Goal: Information Seeking & Learning: Learn about a topic

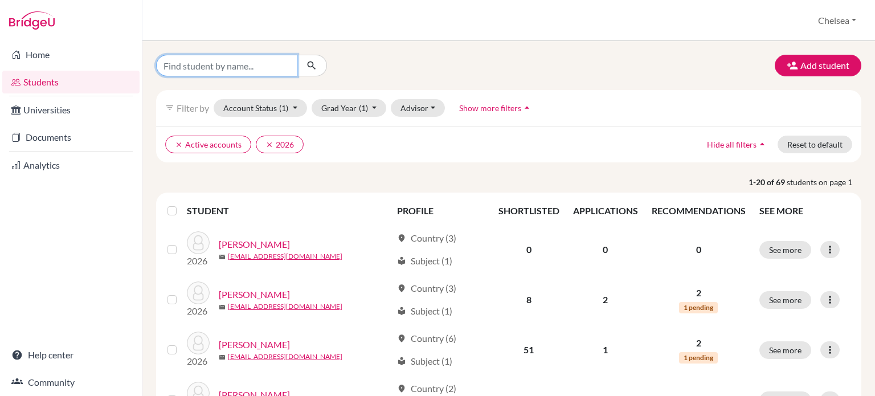
click at [198, 71] on input "Find student by name..." at bounding box center [226, 66] width 141 height 22
type input "charlotte"
click at [312, 70] on icon "submit" at bounding box center [311, 65] width 11 height 11
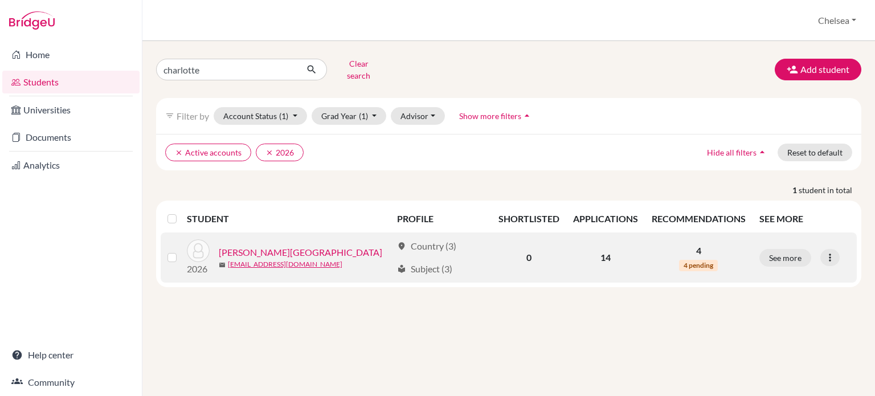
click at [267, 246] on link "Saltel, Charlotte" at bounding box center [301, 253] width 164 height 14
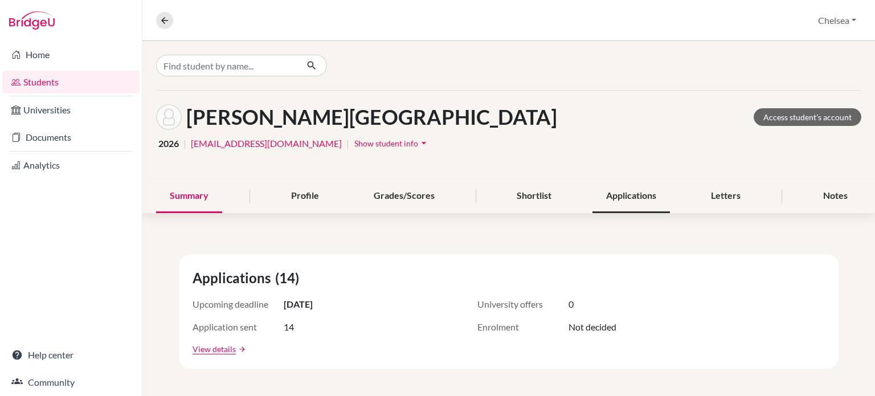
click at [620, 196] on div "Applications" at bounding box center [632, 197] width 78 height 34
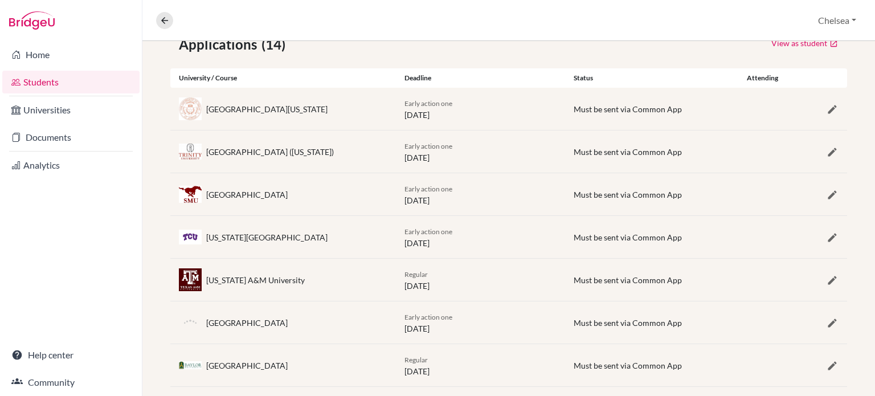
scroll to position [189, 0]
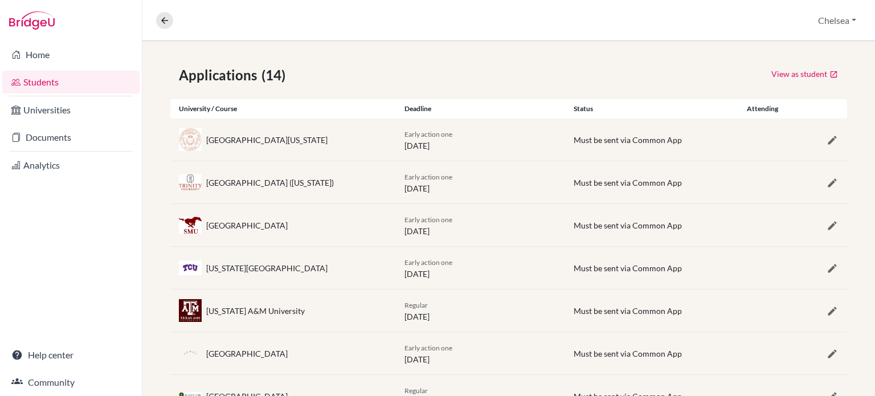
drag, startPoint x: 222, startPoint y: 227, endPoint x: 302, endPoint y: 227, distance: 79.8
click at [288, 227] on div "Southern Methodist University" at bounding box center [247, 225] width 82 height 12
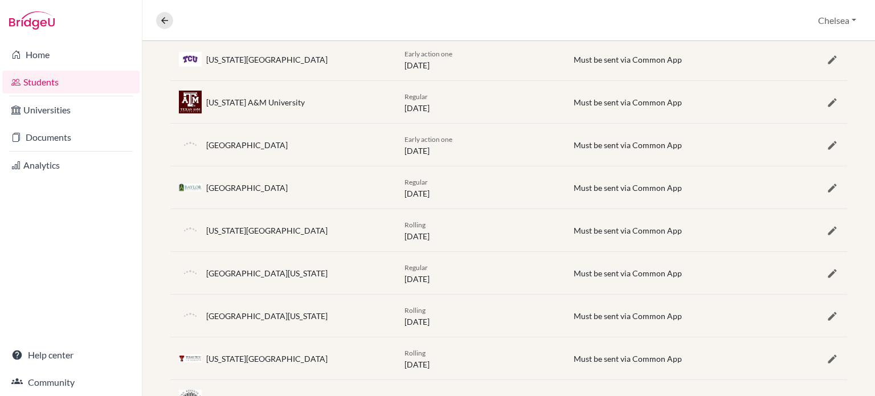
scroll to position [417, 0]
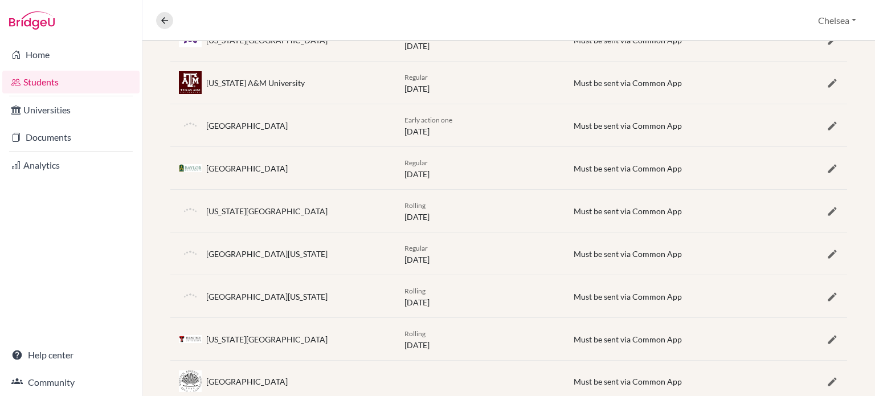
click at [211, 166] on div "Baylor University" at bounding box center [247, 168] width 82 height 12
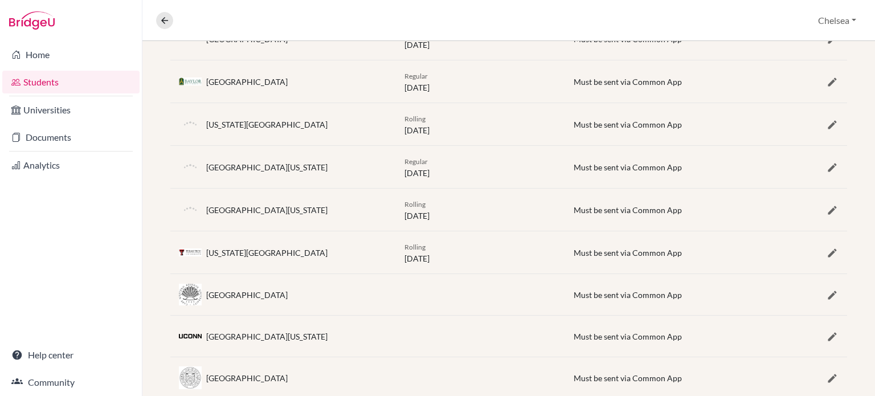
scroll to position [531, 0]
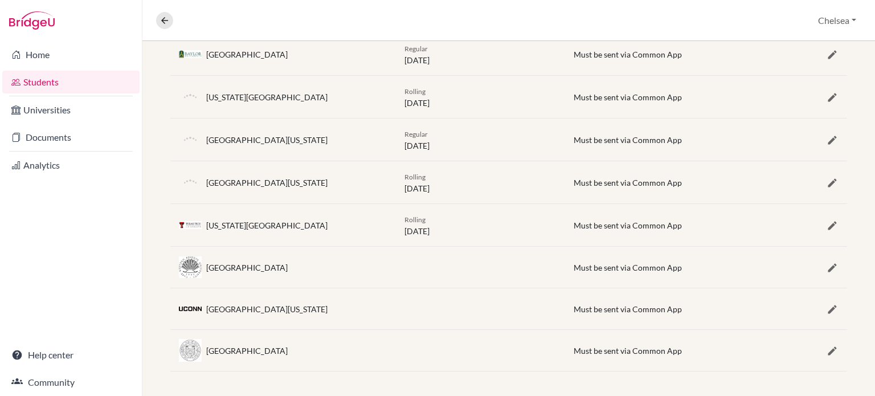
click at [230, 140] on div "[GEOGRAPHIC_DATA][US_STATE]" at bounding box center [266, 140] width 121 height 12
click at [226, 184] on div "[GEOGRAPHIC_DATA][US_STATE]" at bounding box center [266, 183] width 121 height 12
drag, startPoint x: 213, startPoint y: 178, endPoint x: 247, endPoint y: 181, distance: 33.7
click at [247, 181] on div "University of North Texas" at bounding box center [266, 183] width 121 height 12
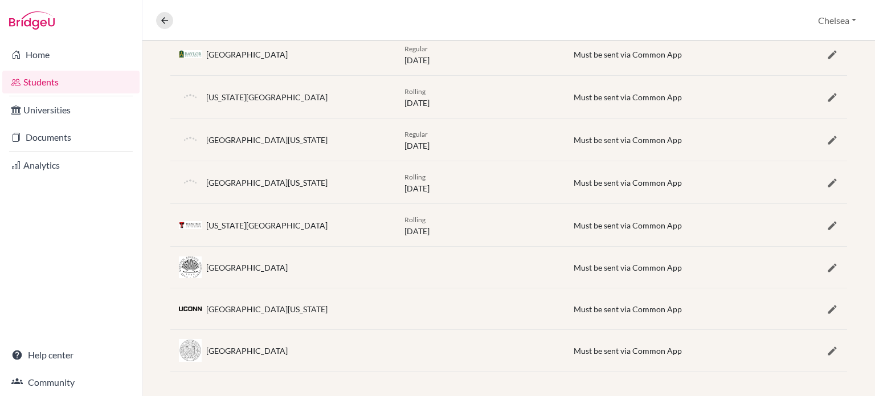
click at [310, 180] on div "University of North Texas" at bounding box center [283, 182] width 226 height 23
click at [272, 180] on div "University of North Texas" at bounding box center [266, 183] width 121 height 12
click at [210, 224] on div "Texas Tech University" at bounding box center [266, 225] width 121 height 12
drag, startPoint x: 207, startPoint y: 263, endPoint x: 327, endPoint y: 268, distance: 120.4
click at [327, 268] on div "Case Western Reserve University" at bounding box center [283, 267] width 226 height 23
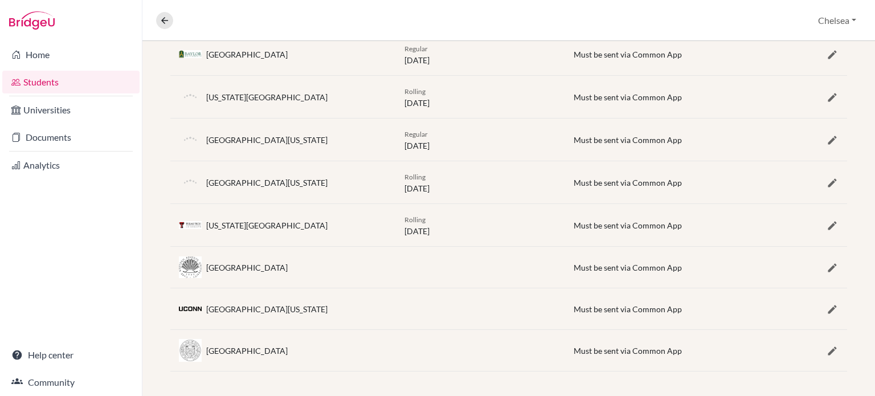
copy div "Case Western Reserve University"
click at [256, 346] on div "Rice University" at bounding box center [247, 351] width 82 height 12
drag, startPoint x: 260, startPoint y: 348, endPoint x: 206, endPoint y: 355, distance: 54.5
click at [206, 355] on div "Rice University" at bounding box center [283, 350] width 226 height 23
copy div "Rice University"
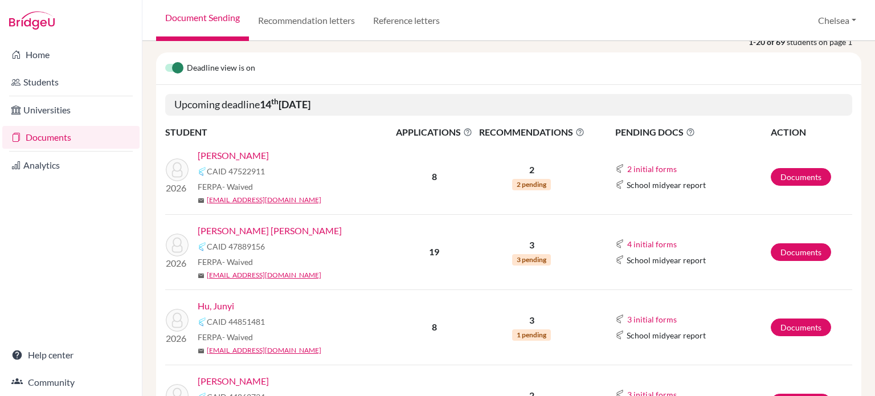
scroll to position [171, 0]
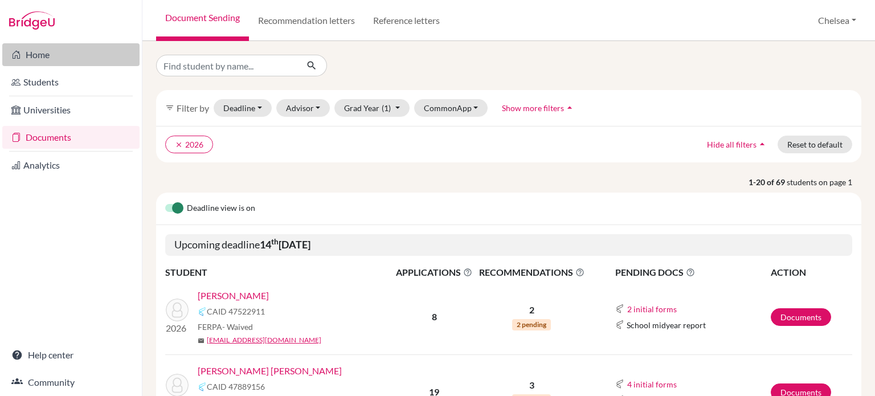
click at [50, 60] on link "Home" at bounding box center [70, 54] width 137 height 23
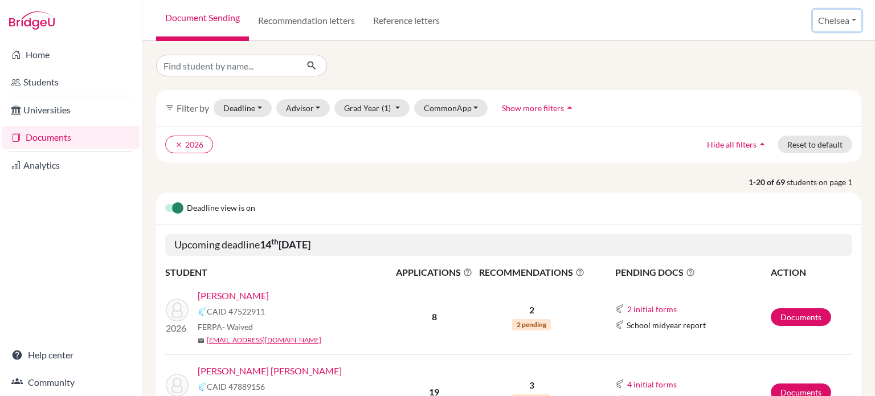
click at [830, 22] on button "Chelsea" at bounding box center [837, 21] width 48 height 22
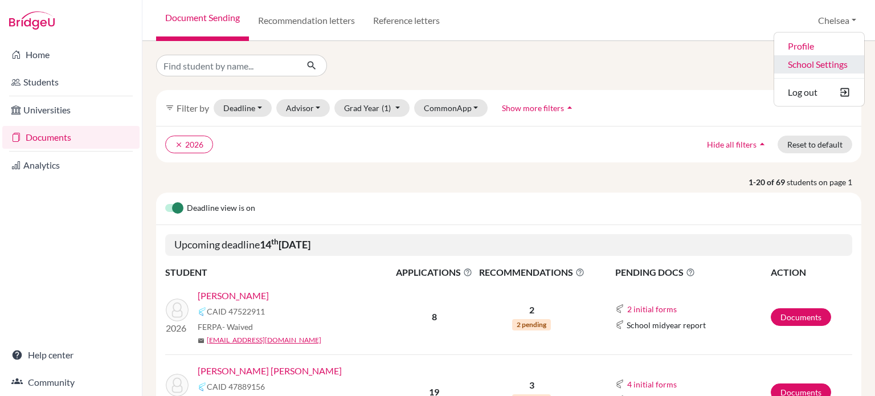
click at [811, 66] on link "School Settings" at bounding box center [820, 64] width 90 height 18
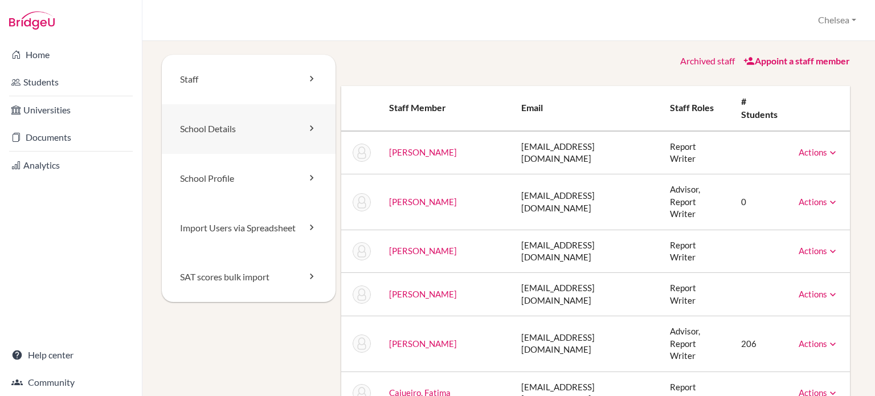
click at [259, 131] on link "School Details" at bounding box center [249, 129] width 174 height 50
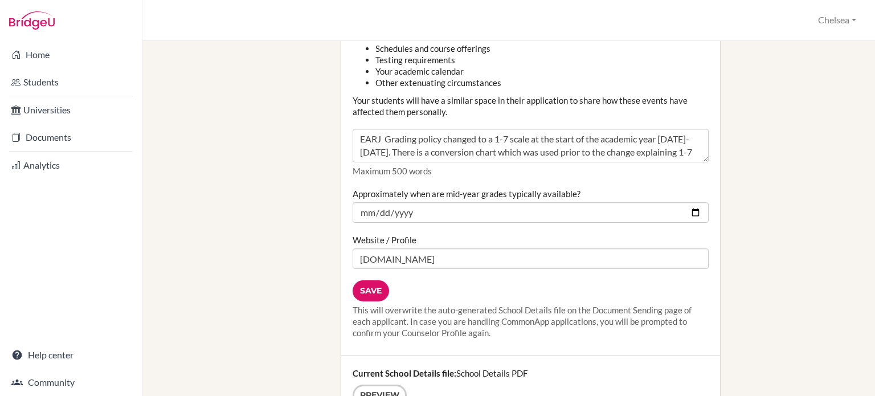
scroll to position [1425, 0]
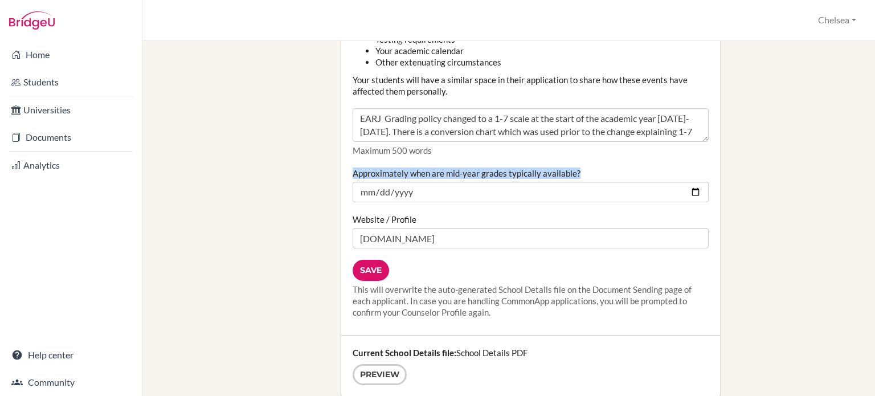
drag, startPoint x: 583, startPoint y: 159, endPoint x: 351, endPoint y: 165, distance: 232.1
click at [353, 168] on div "Approximately when are mid-year grades typically available? 2025-12-19" at bounding box center [531, 185] width 356 height 35
copy label "Approximately when are mid-year grades typically available?"
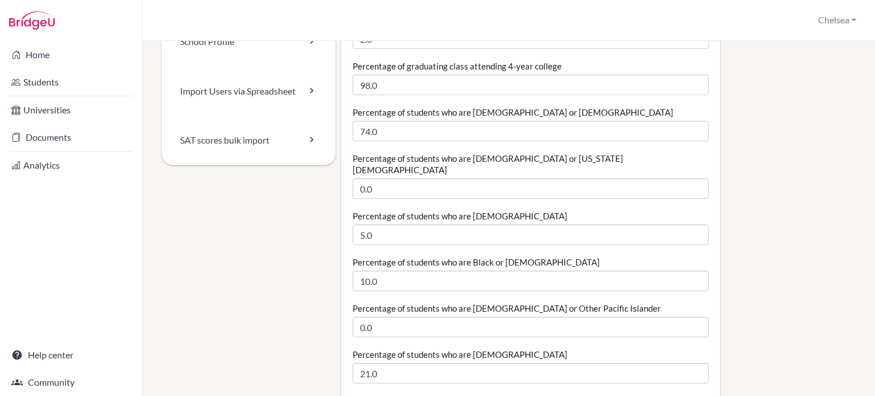
scroll to position [0, 0]
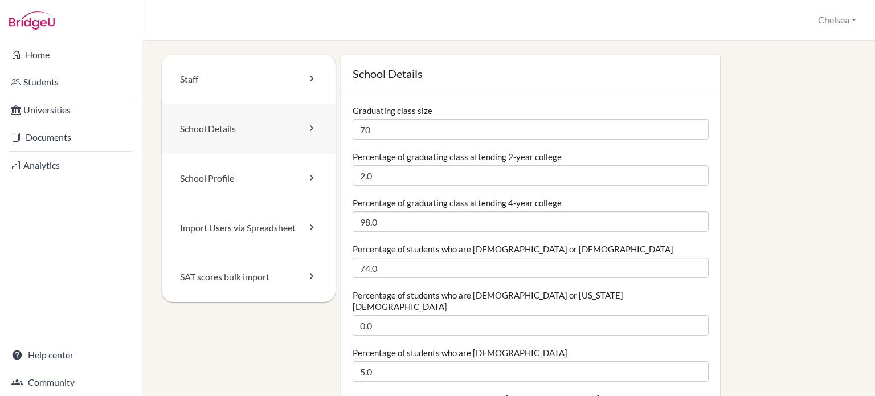
click at [238, 124] on link "School Details" at bounding box center [249, 129] width 174 height 50
click at [298, 131] on link "School Details" at bounding box center [249, 129] width 174 height 50
click at [232, 131] on link "School Details" at bounding box center [249, 129] width 174 height 50
click at [299, 185] on link "School Profile" at bounding box center [249, 179] width 174 height 50
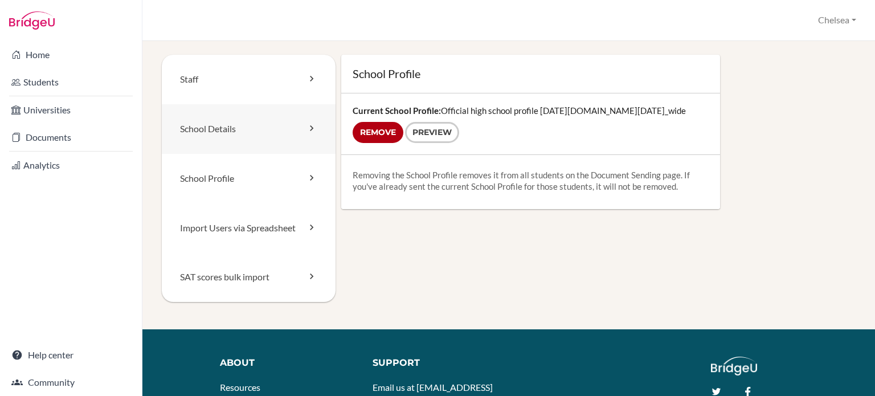
click at [257, 141] on link "School Details" at bounding box center [249, 129] width 174 height 50
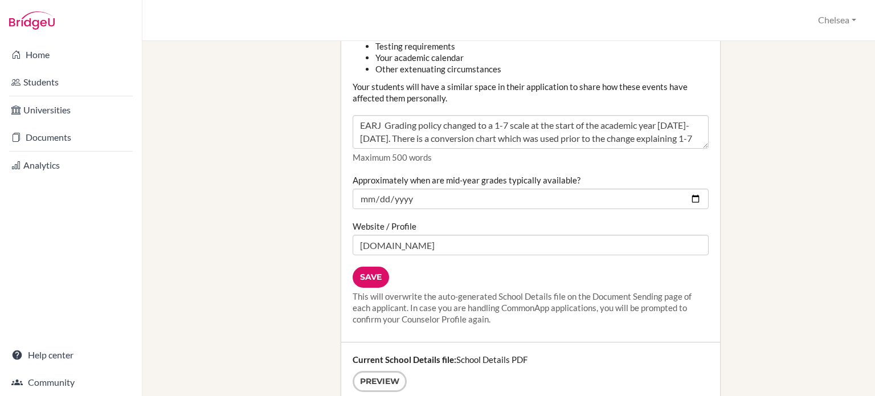
scroll to position [1482, 0]
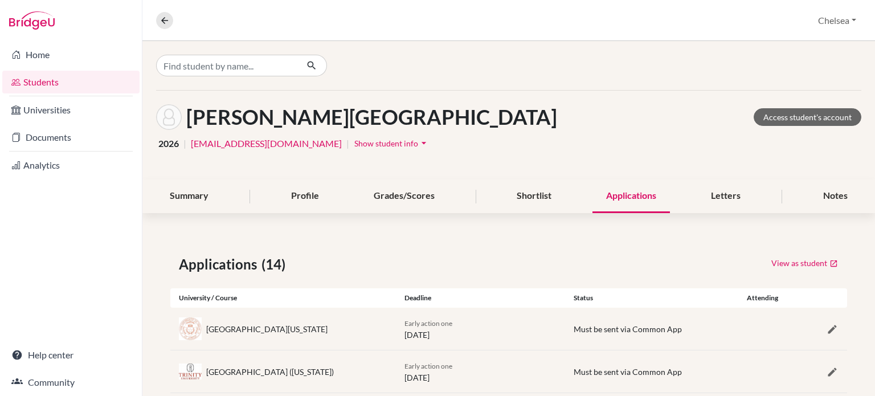
scroll to position [531, 0]
